Goal: Book appointment/travel/reservation

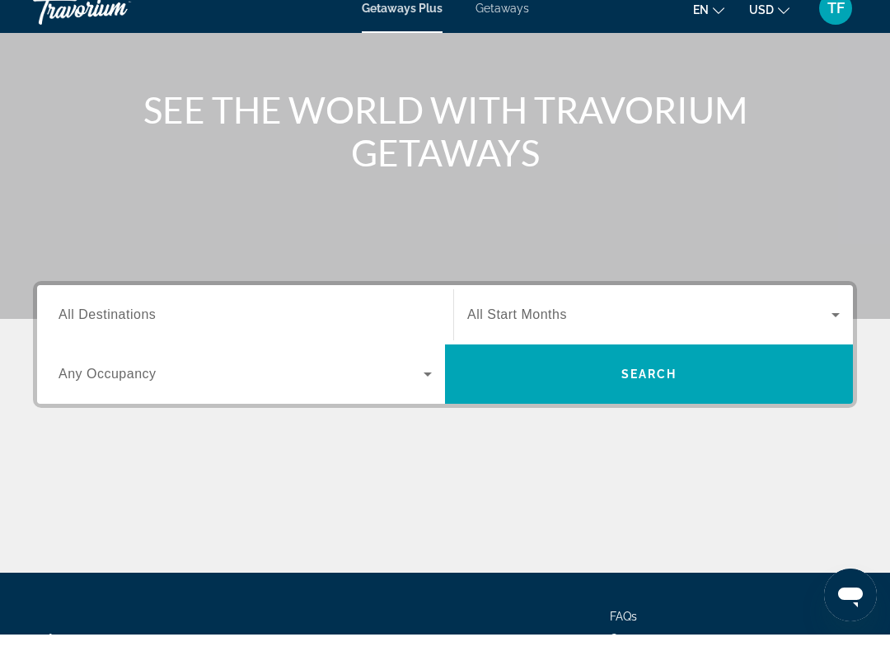
scroll to position [165, 0]
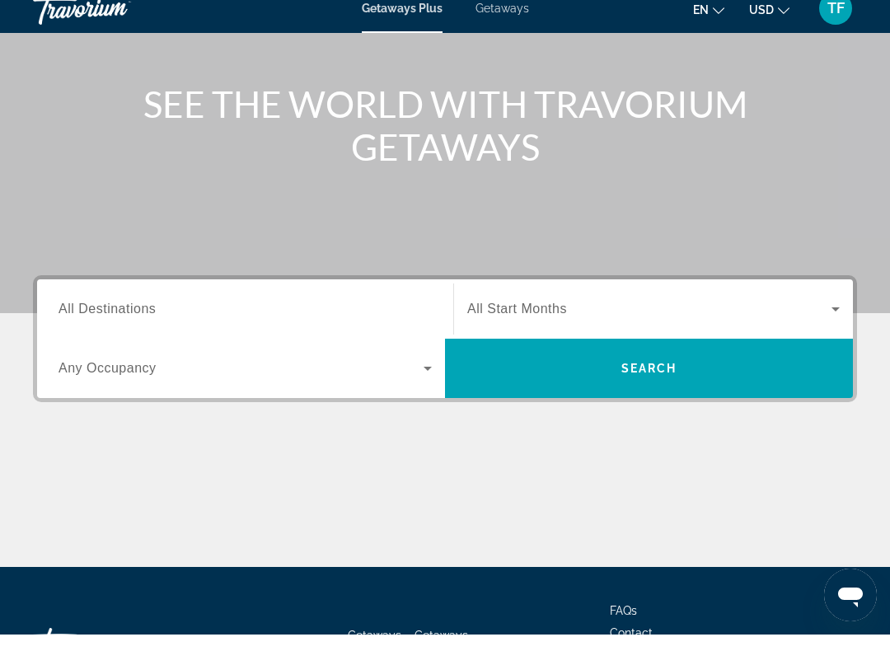
click at [269, 316] on input "Destination All Destinations" at bounding box center [244, 326] width 373 height 20
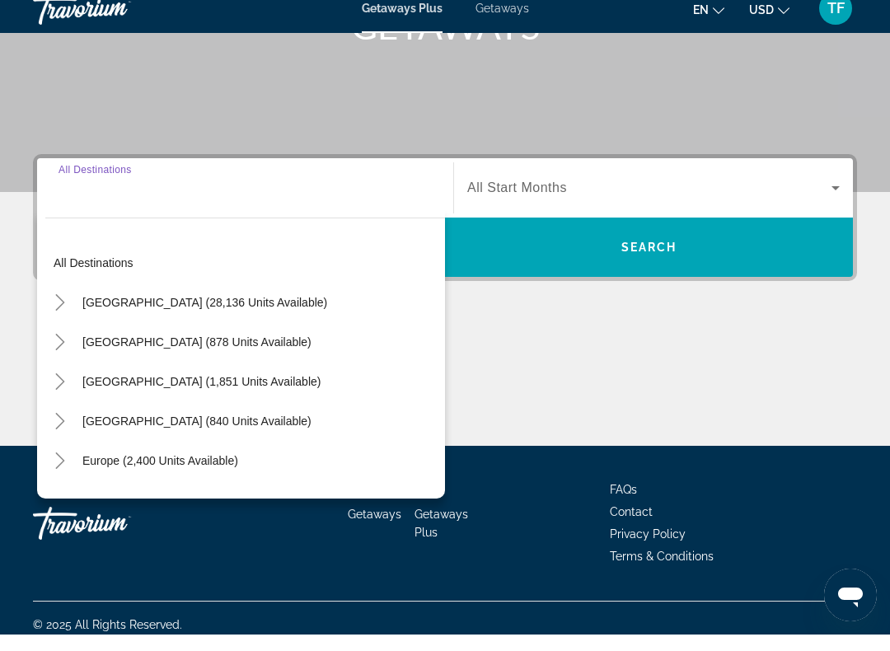
scroll to position [298, 0]
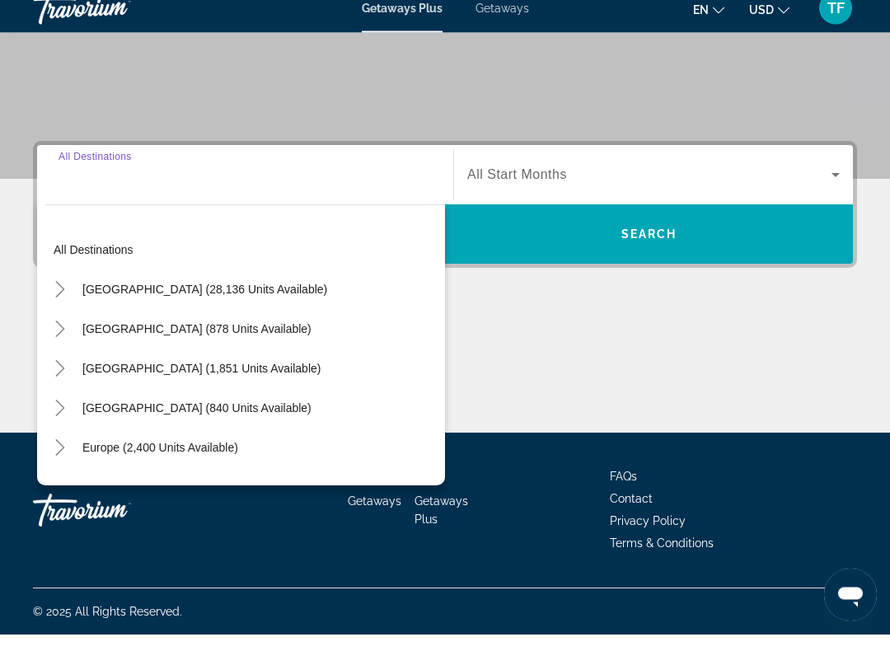
click at [56, 298] on icon "Toggle United States (28,136 units available)" at bounding box center [60, 306] width 16 height 16
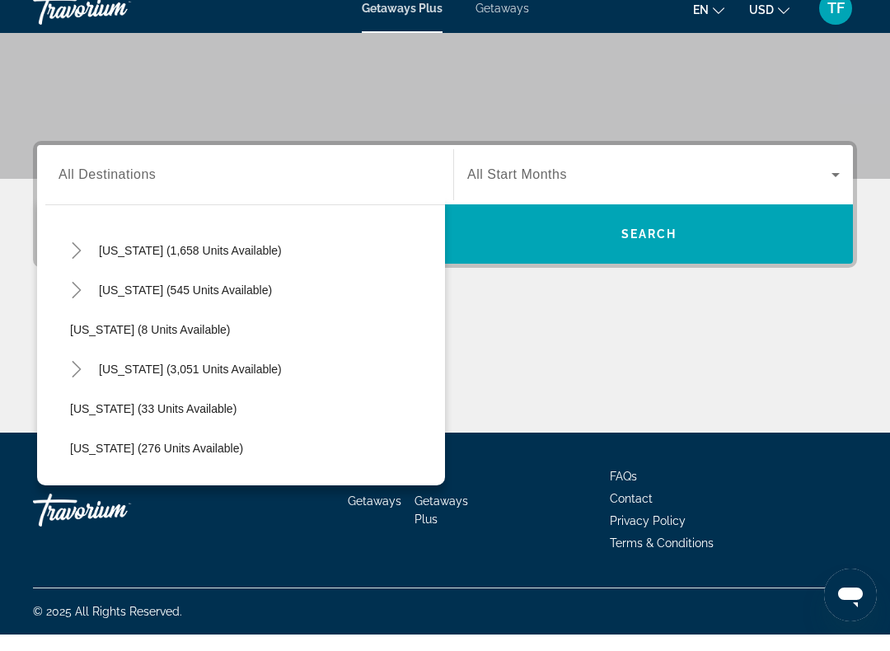
scroll to position [160, 0]
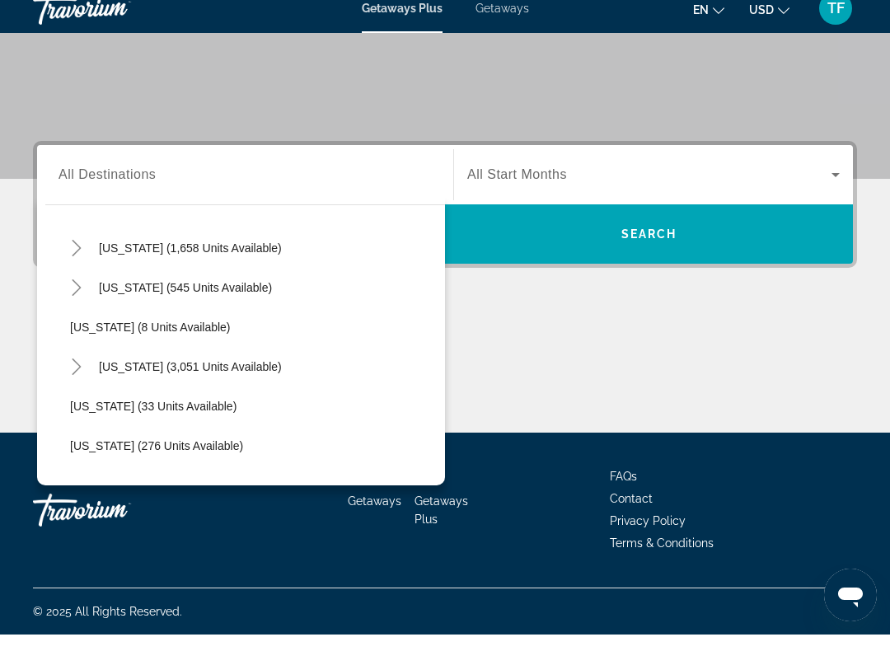
click at [68, 375] on icon "Toggle Florida (3,051 units available)" at bounding box center [76, 383] width 16 height 16
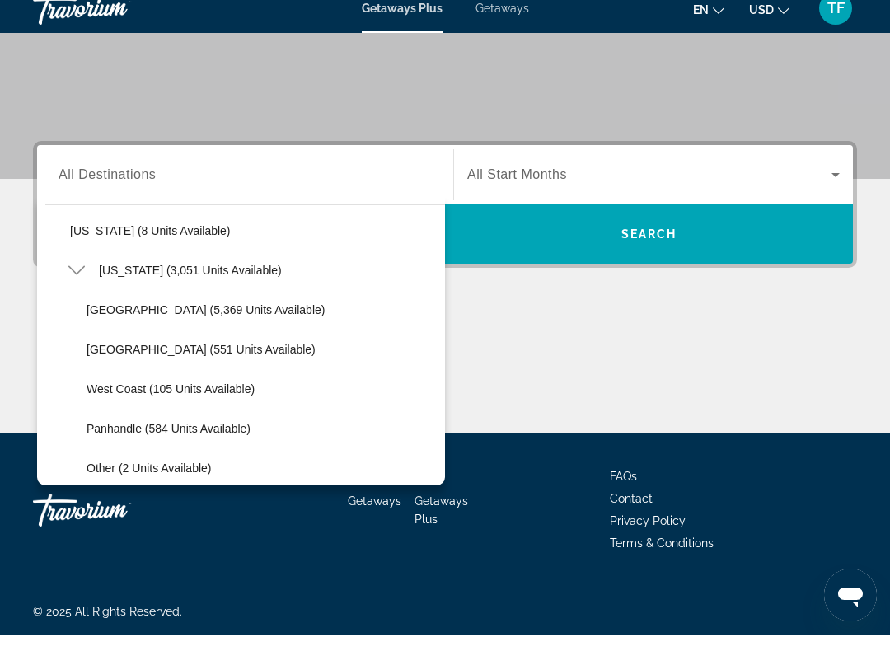
scroll to position [258, 0]
click at [162, 318] on span "[GEOGRAPHIC_DATA] (5,369 units available)" at bounding box center [206, 324] width 238 height 13
type input "**********"
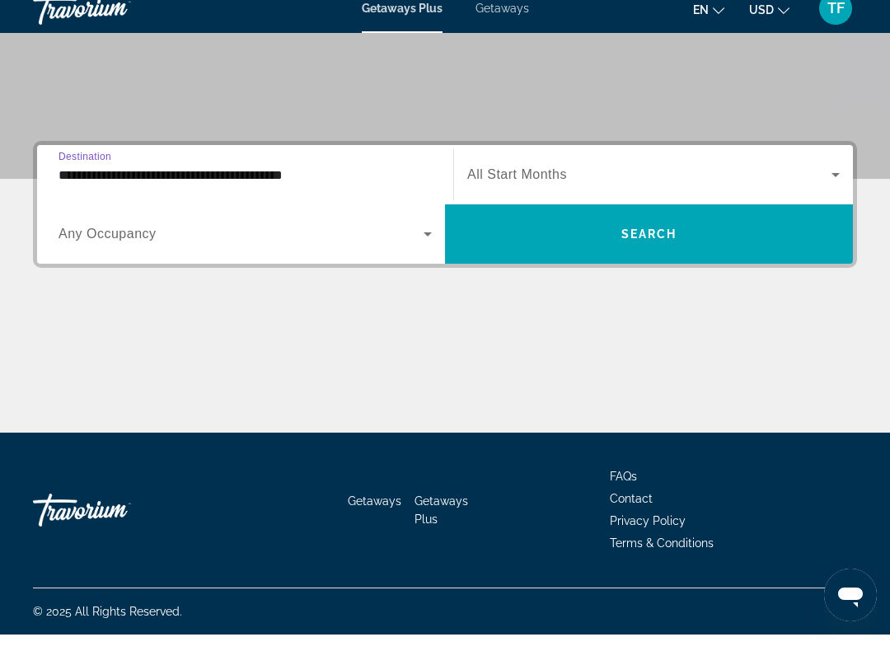
click at [648, 244] on span "Search" at bounding box center [649, 250] width 56 height 13
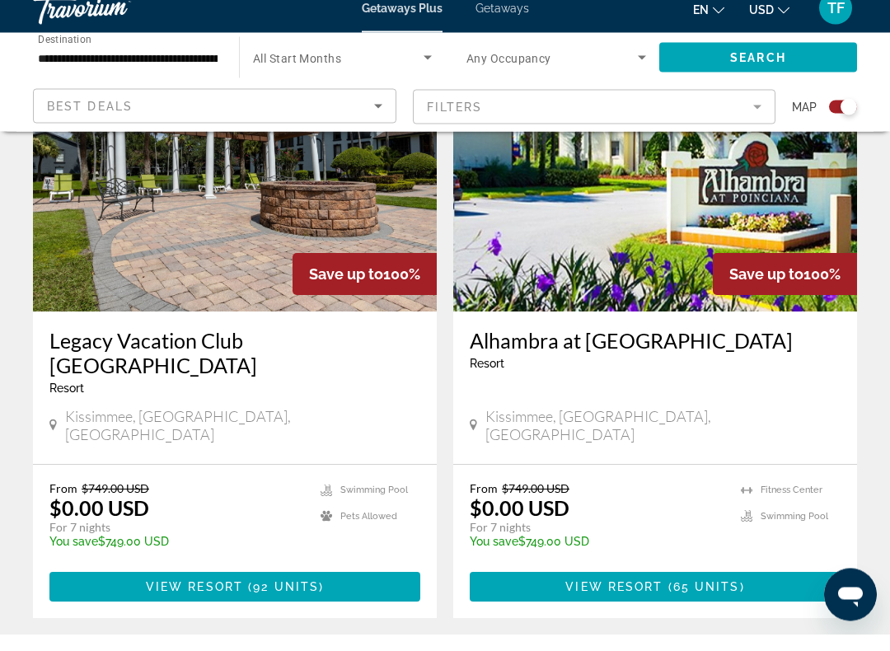
scroll to position [2536, 0]
click at [257, 597] on span "92 units" at bounding box center [286, 603] width 66 height 13
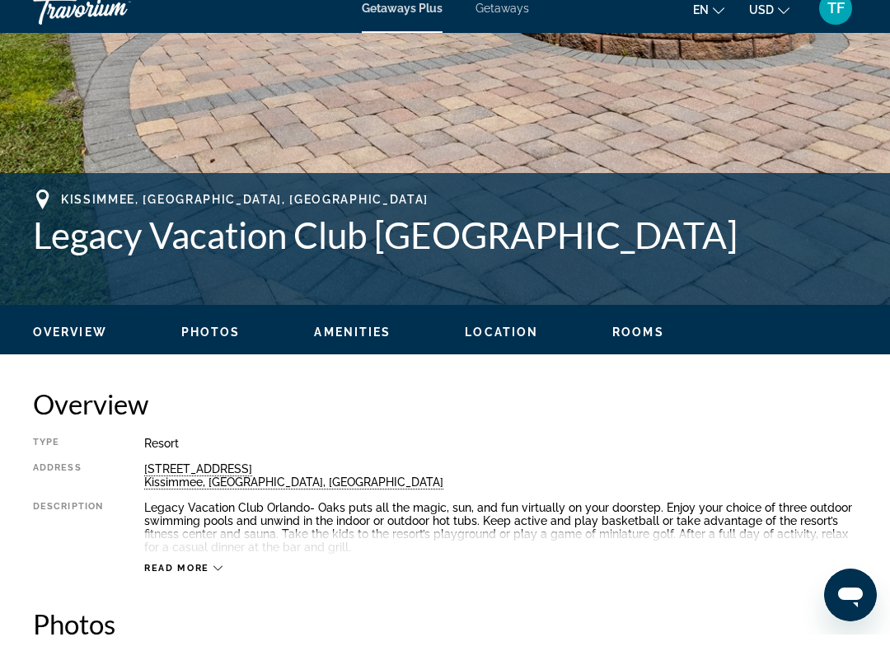
click at [646, 355] on span "Rooms" at bounding box center [638, 348] width 52 height 13
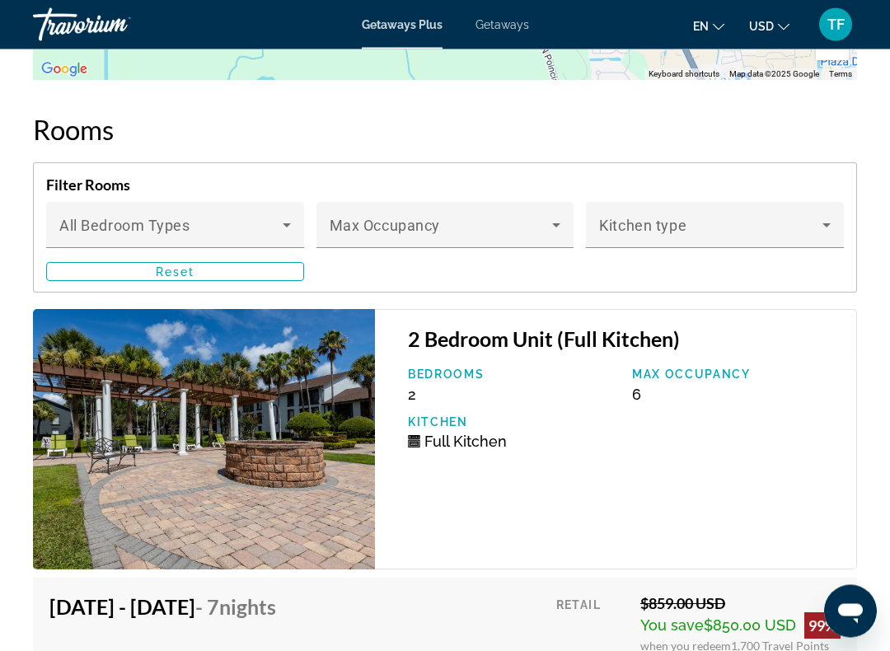
scroll to position [3405, 0]
